Goal: Transaction & Acquisition: Purchase product/service

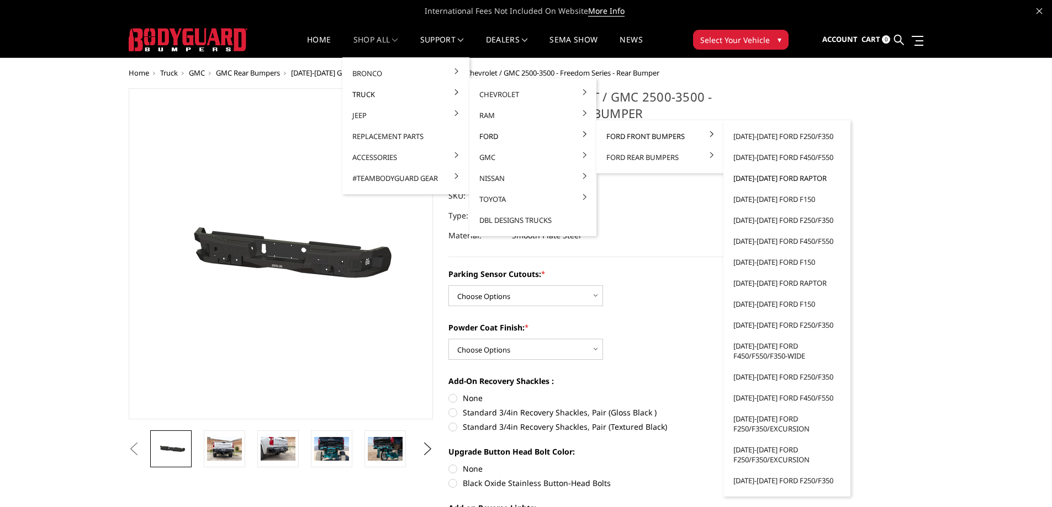
click at [783, 178] on link "[DATE]-[DATE] Ford Raptor" at bounding box center [787, 178] width 118 height 21
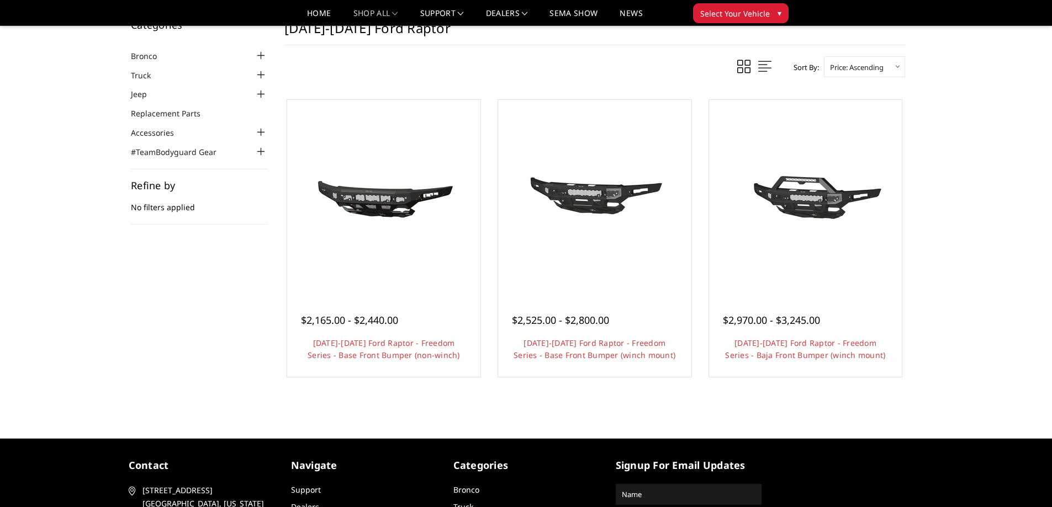
scroll to position [55, 0]
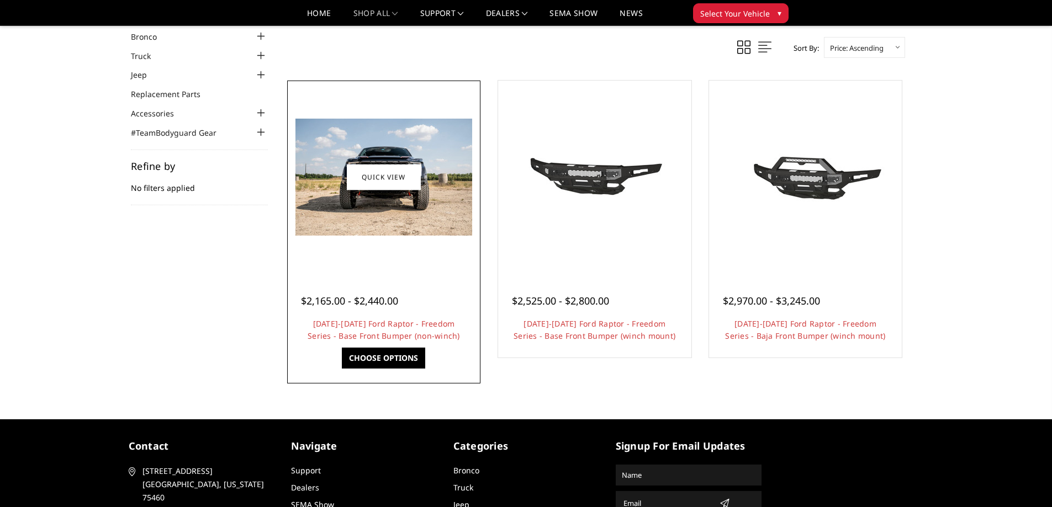
click at [402, 212] on img at bounding box center [383, 177] width 177 height 117
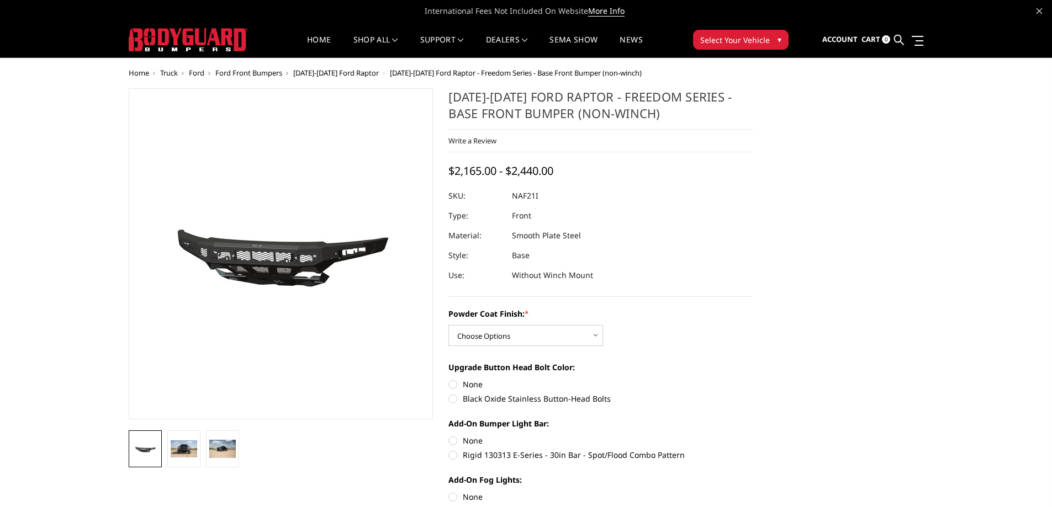
click at [564, 340] on select "Choose Options Bare Metal Texture Black Powder Coat" at bounding box center [525, 335] width 155 height 21
select select "2768"
click at [448, 325] on select "Choose Options Bare Metal Texture Black Powder Coat" at bounding box center [525, 335] width 155 height 21
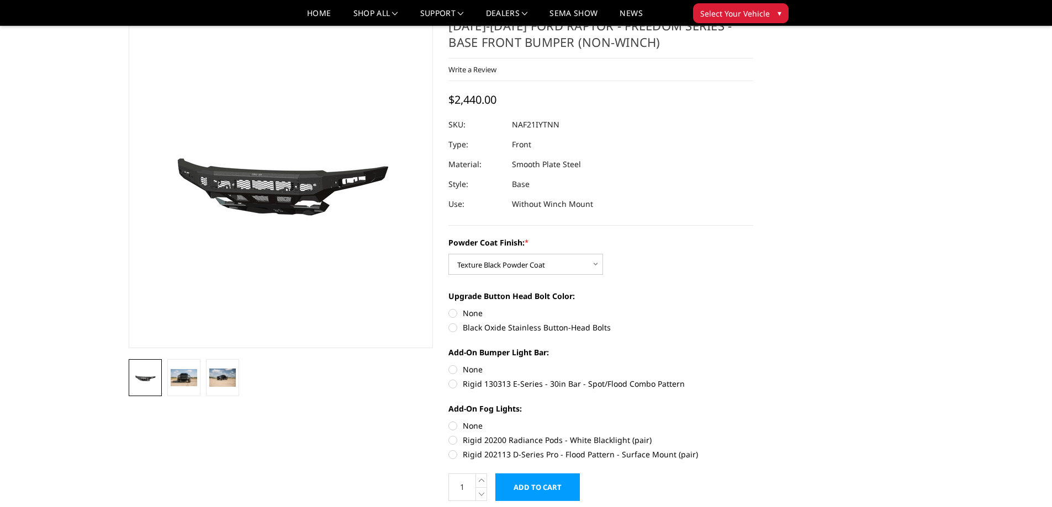
scroll to position [55, 0]
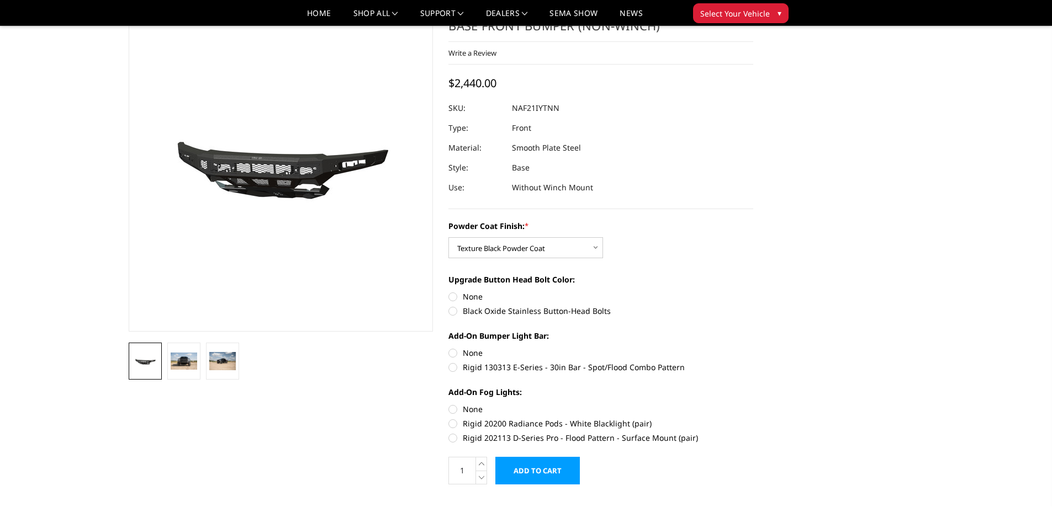
click at [453, 312] on label "Black Oxide Stainless Button-Head Bolts" at bounding box center [600, 311] width 305 height 12
click at [753, 292] on input "Black Oxide Stainless Button-Head Bolts" at bounding box center [753, 291] width 1 height 1
radio input "true"
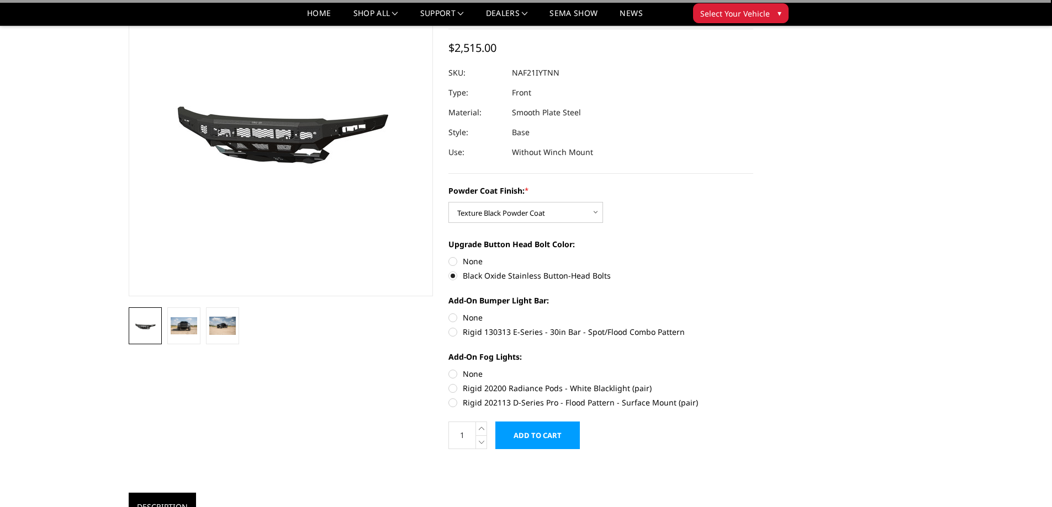
scroll to position [110, 0]
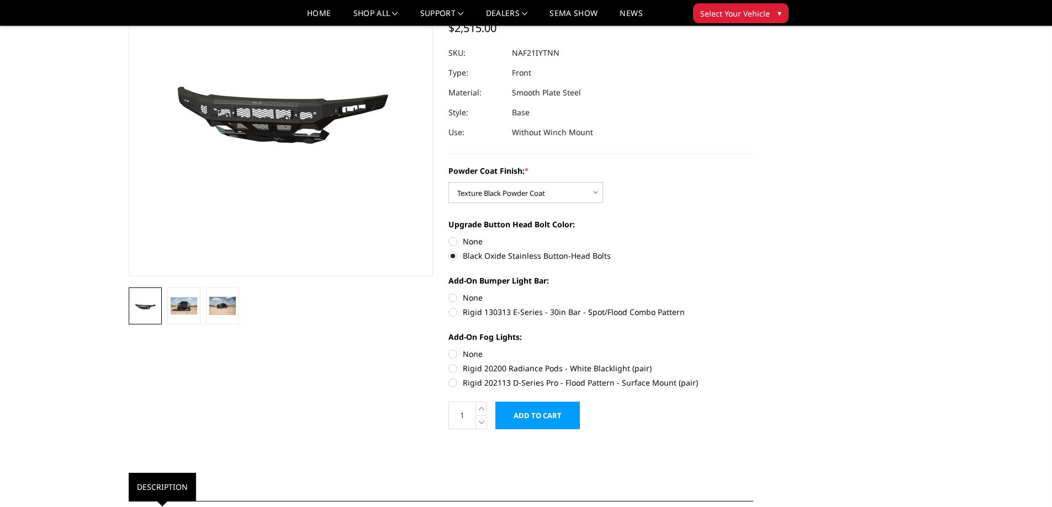
click at [453, 311] on label "Rigid 130313 E-Series - 30in Bar - Spot/Flood Combo Pattern" at bounding box center [600, 312] width 305 height 12
click at [753, 293] on input "Rigid 130313 E-Series - 30in Bar - Spot/Flood Combo Pattern" at bounding box center [753, 292] width 1 height 1
radio input "true"
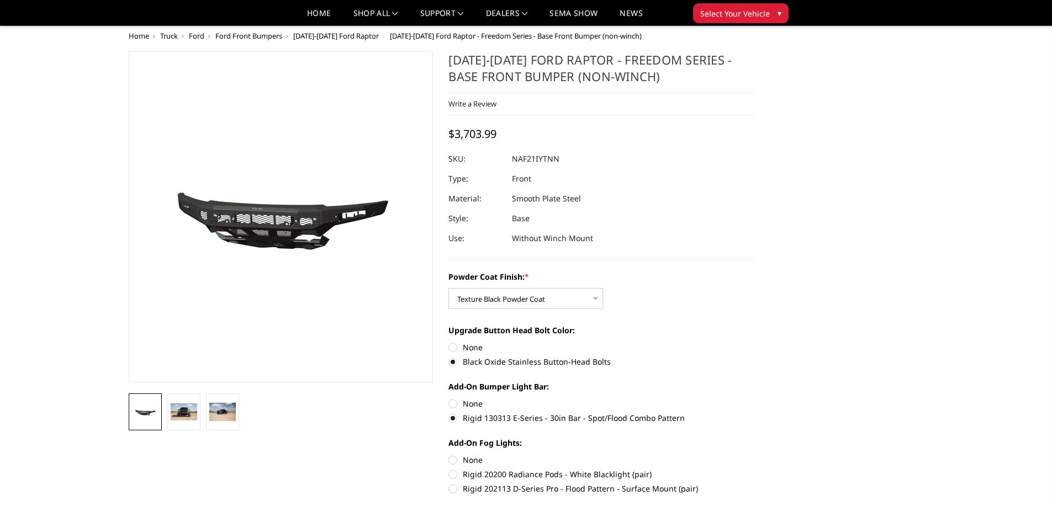
scroll to position [0, 0]
